Goal: Task Accomplishment & Management: Manage account settings

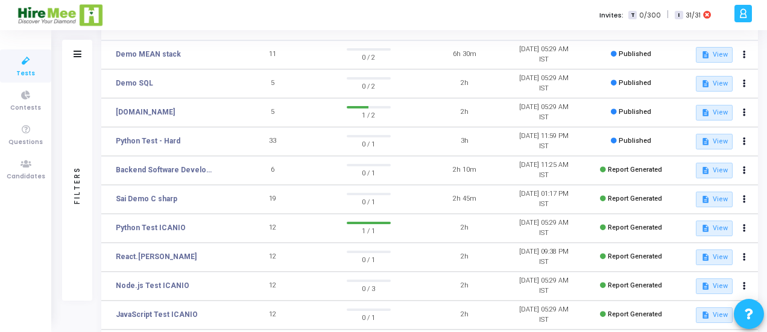
scroll to position [121, 0]
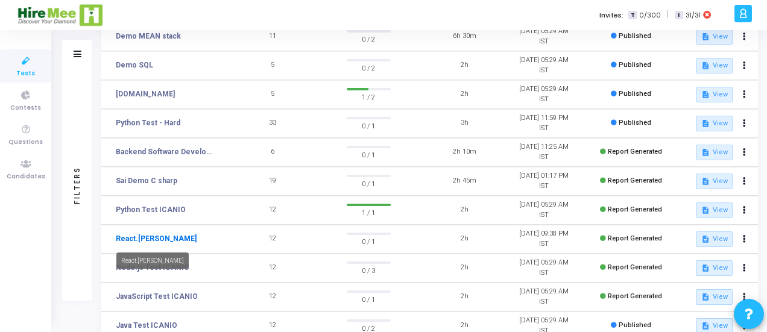
click at [148, 239] on link "React.[PERSON_NAME]" at bounding box center [156, 238] width 81 height 11
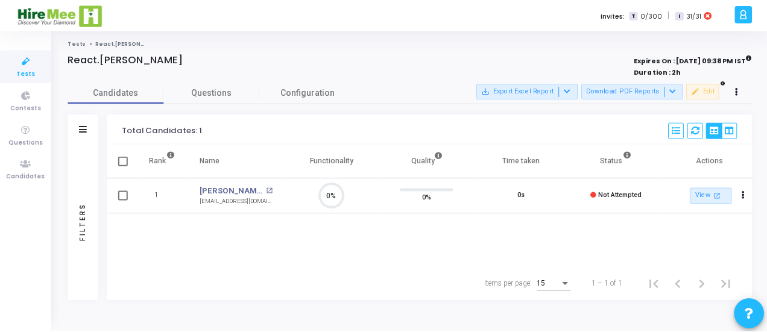
scroll to position [25, 30]
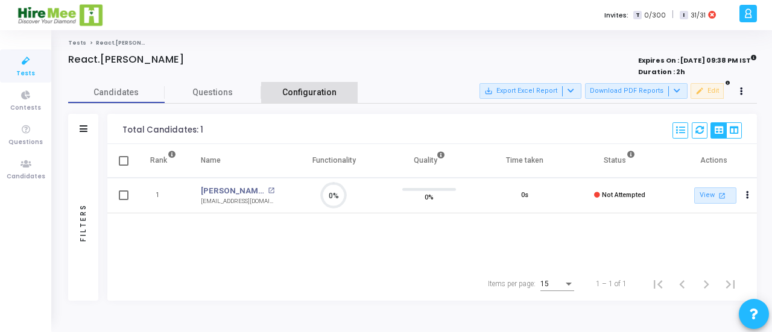
click at [320, 96] on span "Configuration" at bounding box center [309, 92] width 54 height 13
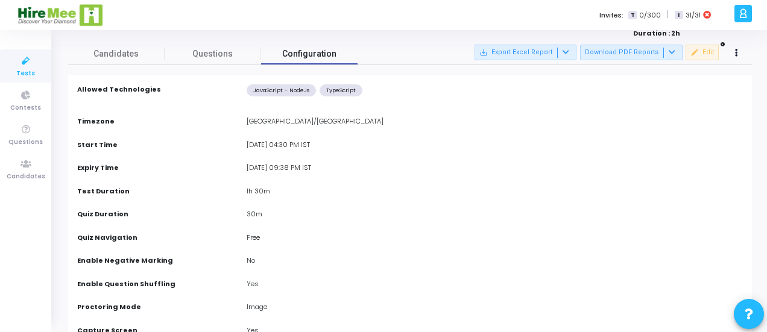
scroll to position [0, 0]
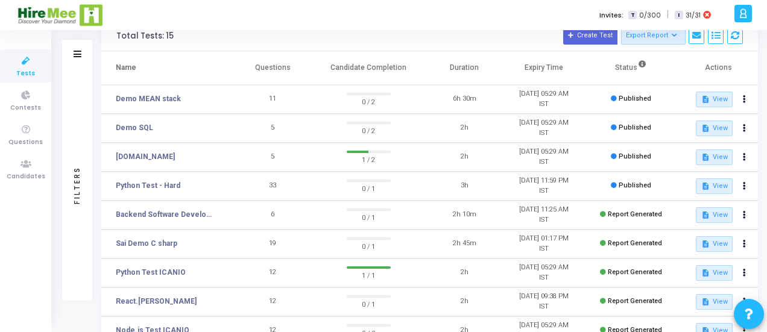
scroll to position [77, 0]
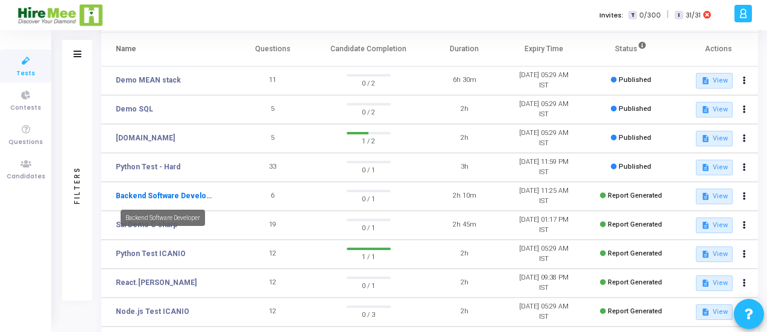
click at [192, 198] on link "Backend Software Developer" at bounding box center [166, 196] width 100 height 11
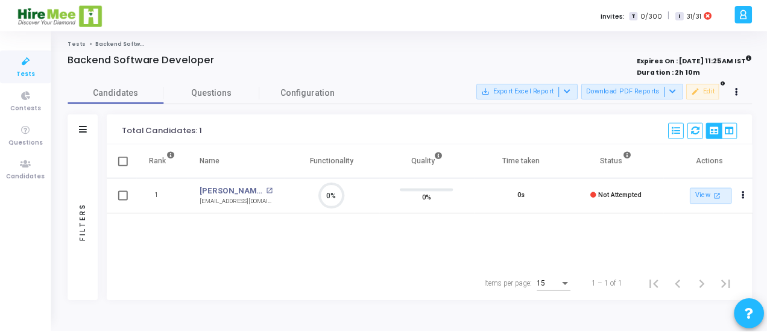
scroll to position [25, 30]
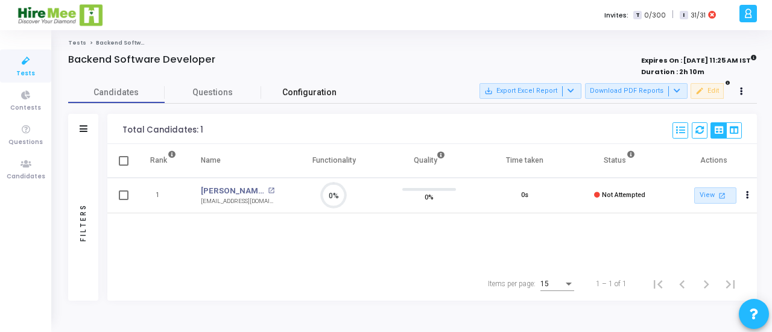
click at [301, 91] on span "Configuration" at bounding box center [309, 92] width 54 height 13
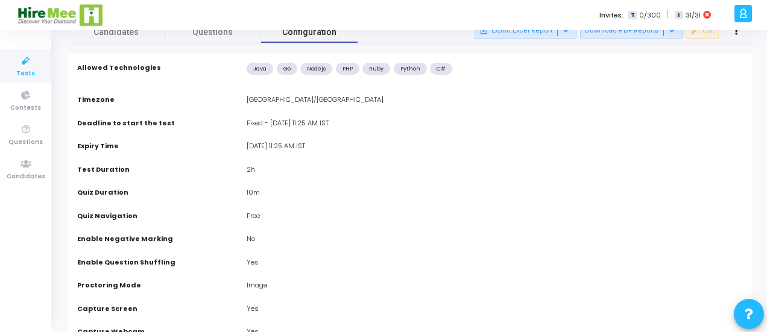
scroll to position [121, 0]
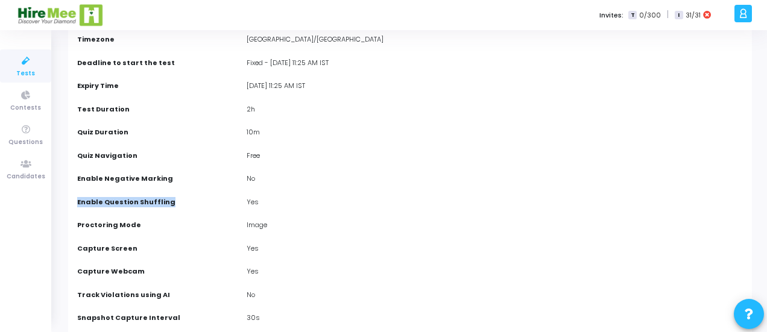
drag, startPoint x: 169, startPoint y: 203, endPoint x: 78, endPoint y: 205, distance: 91.1
click at [78, 205] on div "Enable Question Shuffling" at bounding box center [155, 203] width 169 height 13
copy label "Enable Question Shuffling"
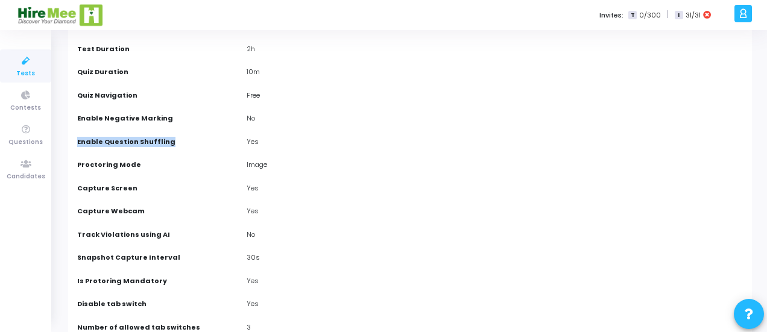
drag, startPoint x: 168, startPoint y: 255, endPoint x: 235, endPoint y: 269, distance: 69.1
click at [365, 236] on div "No" at bounding box center [495, 236] width 508 height 13
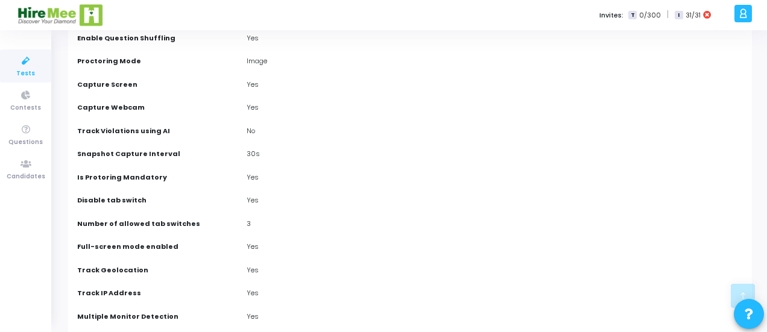
scroll to position [301, 0]
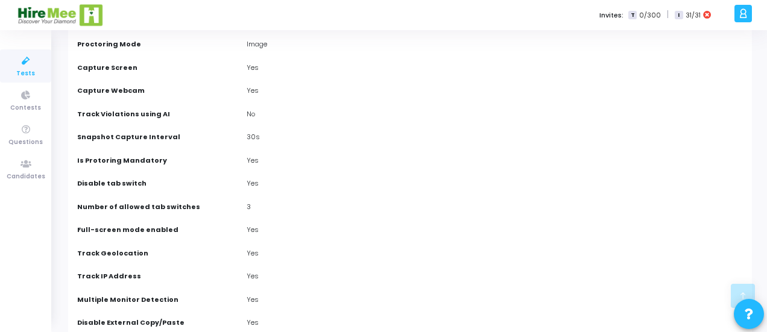
click at [207, 202] on div "Number of allowed tab switches" at bounding box center [155, 208] width 169 height 13
click at [197, 206] on div "Number of allowed tab switches" at bounding box center [155, 208] width 169 height 13
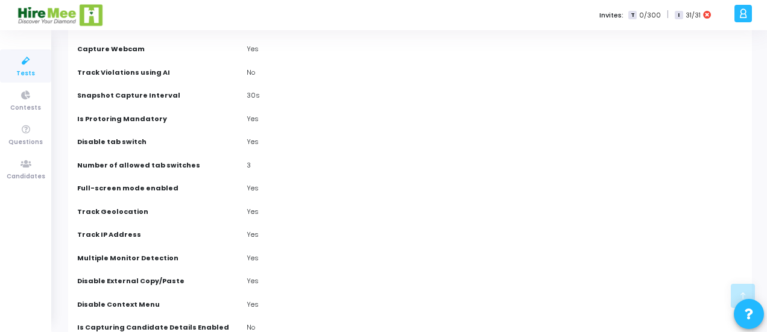
scroll to position [362, 0]
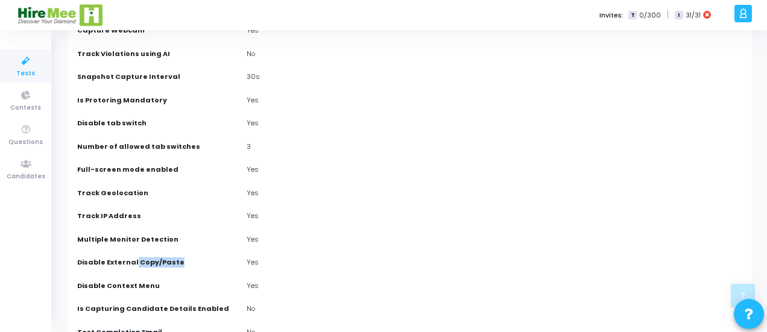
drag, startPoint x: 174, startPoint y: 260, endPoint x: 133, endPoint y: 259, distance: 41.6
click at [133, 259] on div "Disable External Copy/Paste" at bounding box center [155, 263] width 169 height 13
click at [450, 180] on cj-configuration-detail "Allowed Technologies Java Go Nodejs PHP Ruby Python C# Timezone [GEOGRAPHIC_DAT…" at bounding box center [410, 213] width 666 height 904
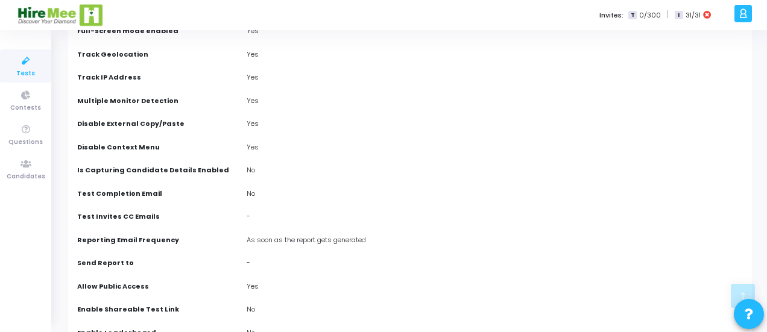
scroll to position [481, 0]
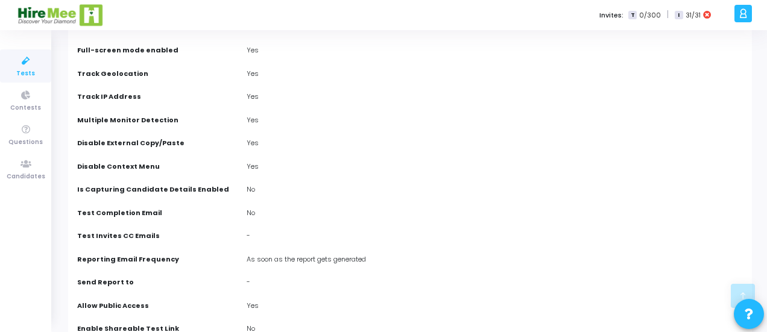
click at [443, 169] on div "Yes" at bounding box center [495, 168] width 508 height 13
drag, startPoint x: 158, startPoint y: 168, endPoint x: 72, endPoint y: 163, distance: 85.7
click at [72, 163] on div "Disable Context Menu" at bounding box center [155, 168] width 169 height 13
copy label "Disable Context Menu"
click at [361, 192] on div "No" at bounding box center [495, 190] width 508 height 13
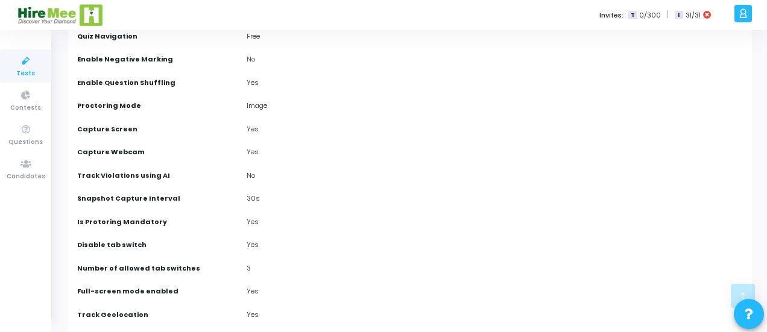
scroll to position [0, 0]
